Goal: Information Seeking & Learning: Learn about a topic

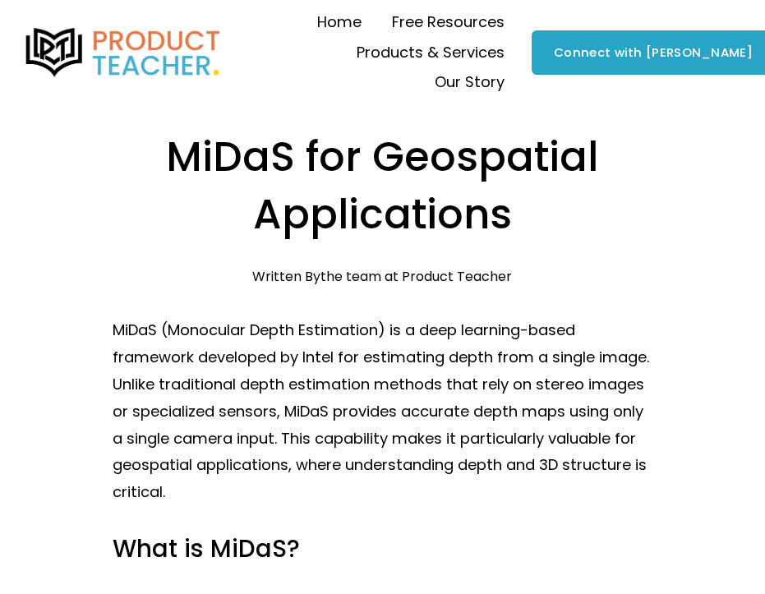
scroll to position [25, 0]
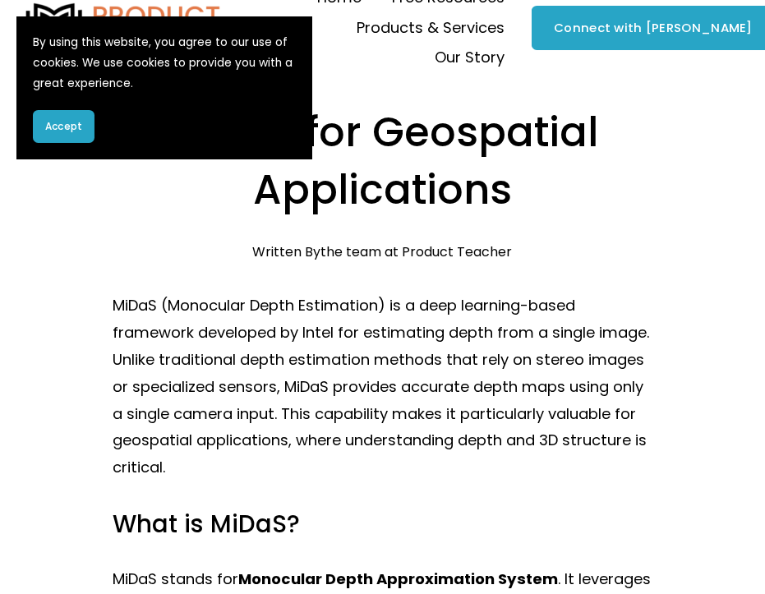
drag, startPoint x: 0, startPoint y: 0, endPoint x: 430, endPoint y: 323, distance: 538.0
drag, startPoint x: 430, startPoint y: 323, endPoint x: 385, endPoint y: 442, distance: 127.4
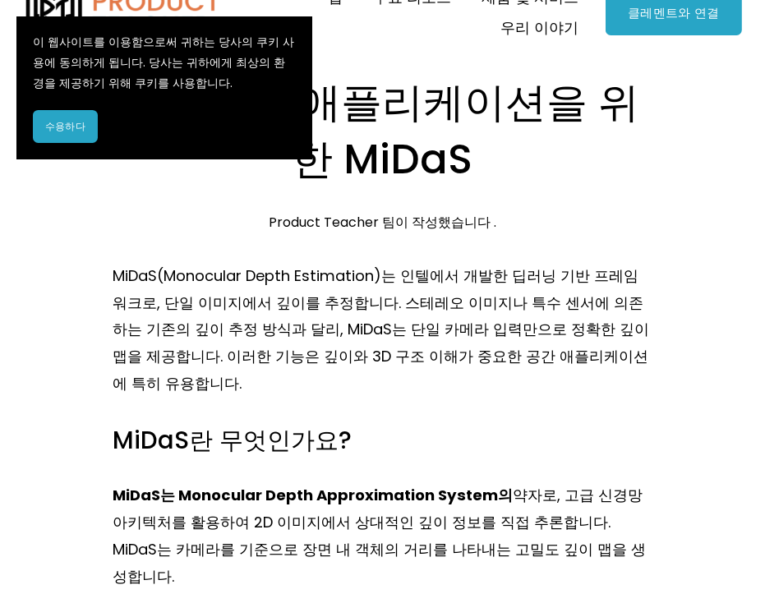
click at [175, 218] on div "[DATE] Product Teacher 팀 이 작성했습니다 ." at bounding box center [382, 222] width 539 height 16
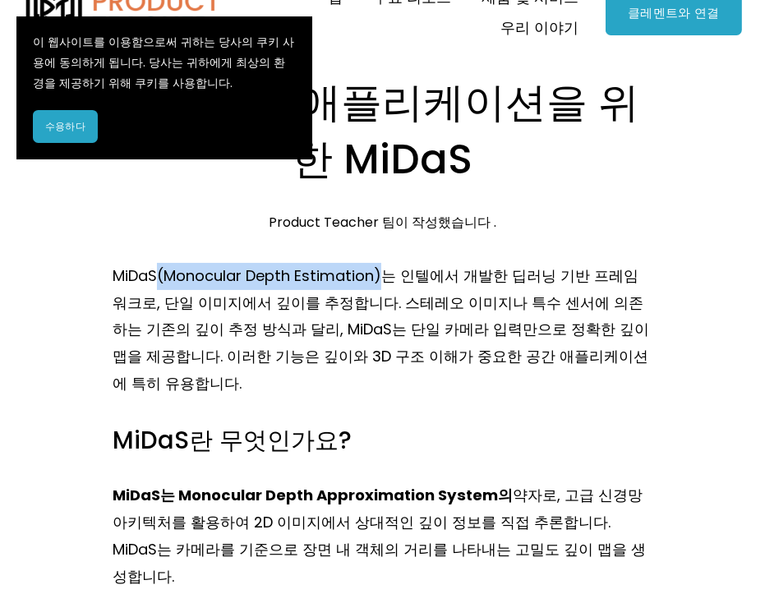
drag, startPoint x: 384, startPoint y: 278, endPoint x: 159, endPoint y: 267, distance: 224.5
click at [159, 267] on font "MiDaS(Monocular Depth Estimation)는 인텔에서 개발한 딥러닝 기반 프레임워크로, 단일 이미지에서 깊이를 추정합니다. …" at bounding box center [383, 329] width 540 height 128
copy font "(Monocular Depth Estimation)"
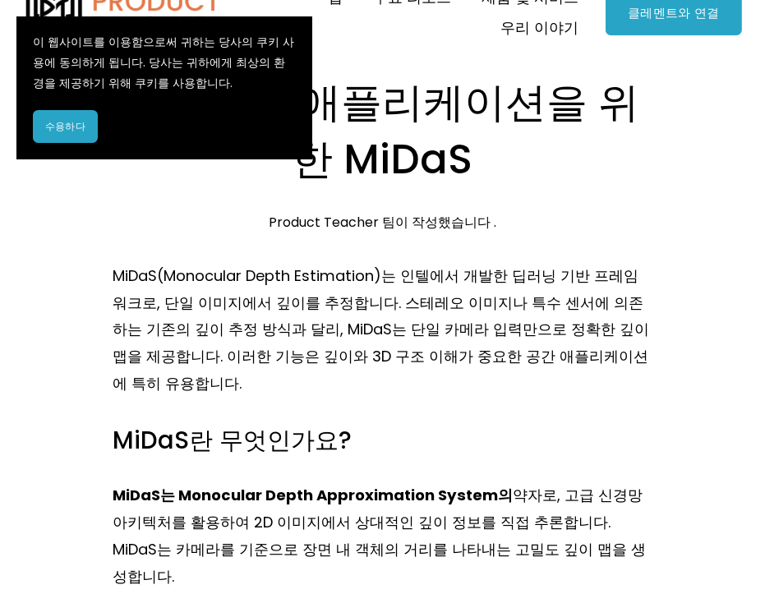
click at [418, 358] on font "MiDaS(Monocular Depth Estimation)는 인텔에서 개발한 딥러닝 기반 프레임워크로, 단일 이미지에서 깊이를 추정합니다. …" at bounding box center [383, 329] width 540 height 128
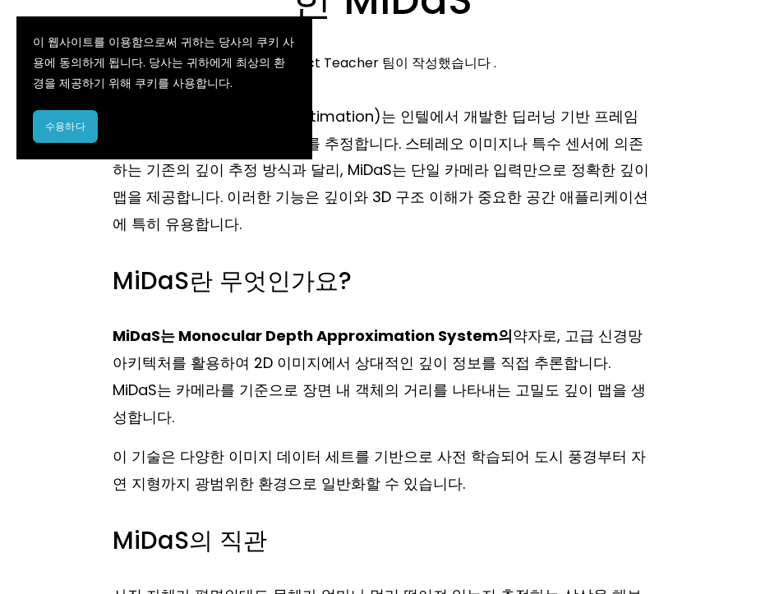
scroll to position [184, 0]
click at [418, 358] on font ", 고급 신경망 아키텍처를 활용하여 2D 이미지에서 상대적인 깊이 정보를 직접 추론합니다. MiDaS는 카메라를 기준으로 장면 내 객체의 거리…" at bounding box center [380, 375] width 534 height 101
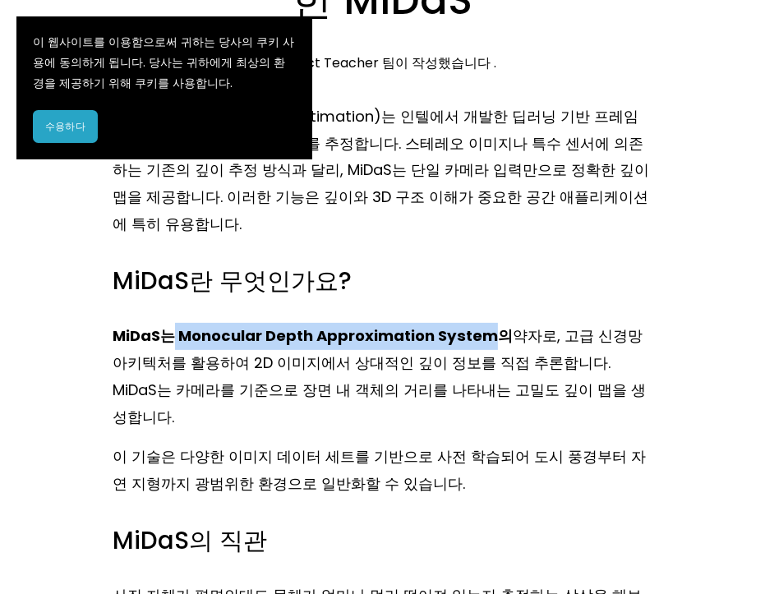
drag, startPoint x: 492, startPoint y: 335, endPoint x: 176, endPoint y: 347, distance: 316.4
click at [176, 346] on font "MiDaS는 Monocular Depth Approximation System의" at bounding box center [313, 335] width 400 height 21
copy font "Monocular Depth Approximation System"
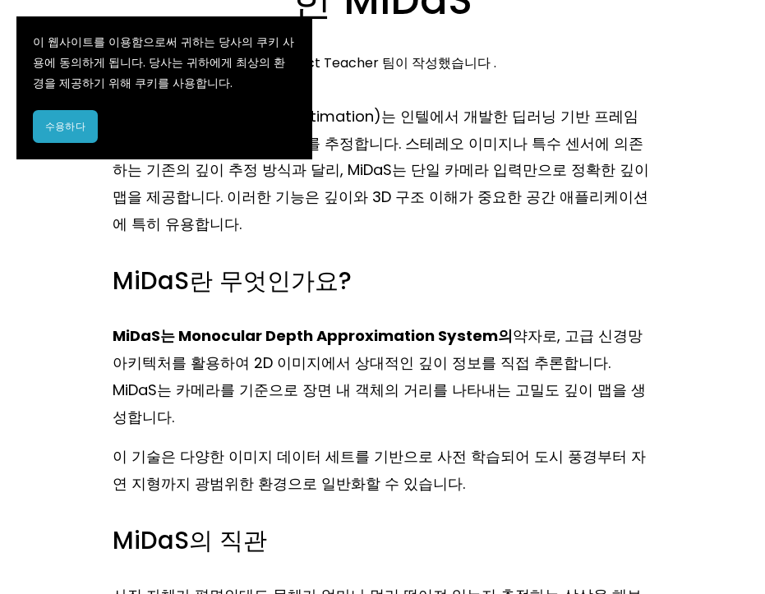
click at [505, 238] on p "MiDaS(Monocular Depth Estimation)는 인텔에서 개발한 딥러닝 기반 프레임워크로, 단일 이미지에서 깊이를 추정합니다. …" at bounding box center [382, 170] width 539 height 135
